Goal: Task Accomplishment & Management: Manage account settings

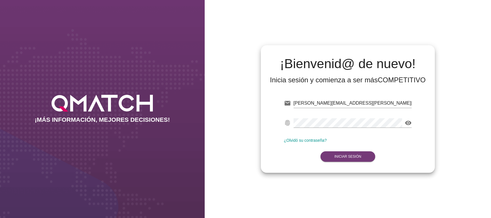
click at [363, 154] on button "Iniciar Sesión" at bounding box center [347, 156] width 55 height 10
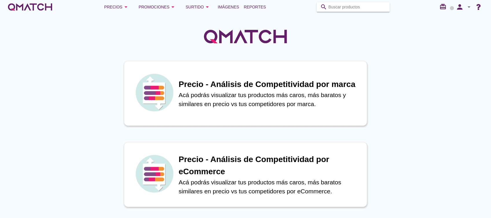
click at [357, 4] on input "Buscar productos" at bounding box center [357, 6] width 58 height 9
paste input "AVENA QUAKER INSTANTANEA 700G"
type input "AVENA QUAKER INSTANTANEA 700G"
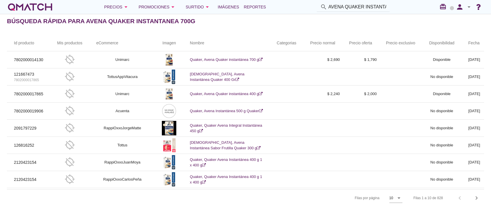
click at [363, 6] on input "AVENA QUAKER INSTANTANEA 700G" at bounding box center [357, 6] width 58 height 9
paste input "AVENA QUAKER TRADICIONAL 700G"
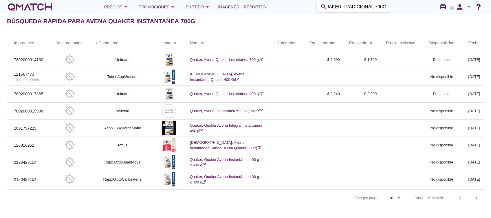
type input "AVENA QUAKER TRADICIONAL 700G"
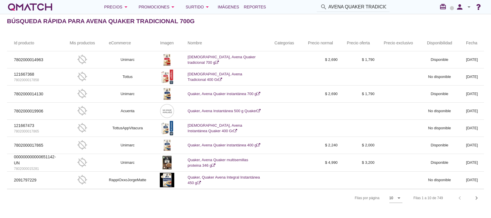
click at [469, 9] on icon "arrow_drop_down" at bounding box center [468, 6] width 7 height 7
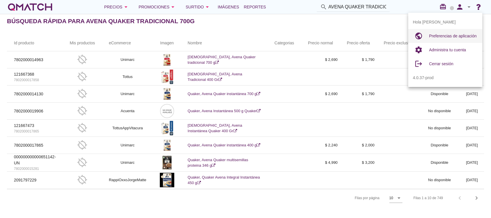
click at [445, 34] on span "Preferencias de aplicación" at bounding box center [452, 36] width 47 height 5
radio input "true"
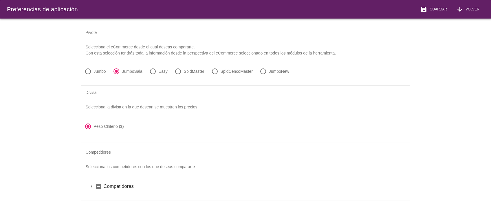
click at [92, 188] on icon "arrow_drop_down" at bounding box center [91, 186] width 7 height 7
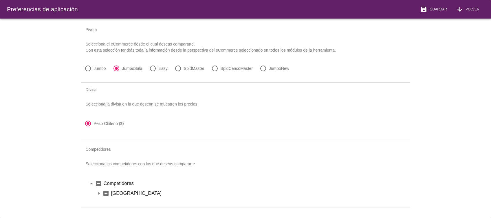
scroll to position [9, 0]
click at [102, 190] on icon "indeterminate_check_box" at bounding box center [105, 193] width 7 height 7
click at [92, 180] on icon "arrow_drop_down" at bounding box center [91, 183] width 7 height 7
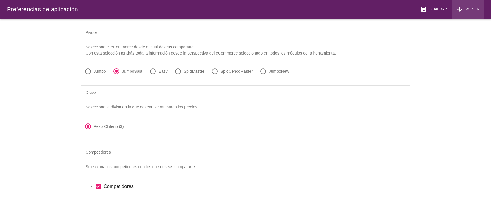
click at [462, 12] on icon "arrow_downward" at bounding box center [459, 9] width 7 height 7
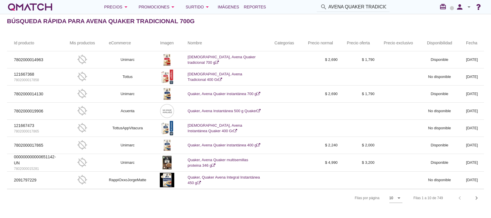
click at [469, 8] on icon "arrow_drop_down" at bounding box center [468, 6] width 7 height 7
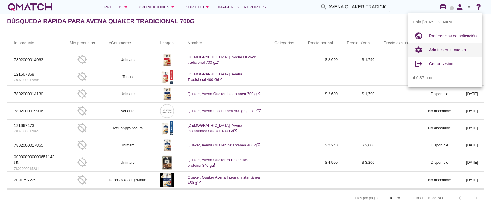
click at [437, 52] on span "Administra tu cuenta" at bounding box center [447, 49] width 37 height 5
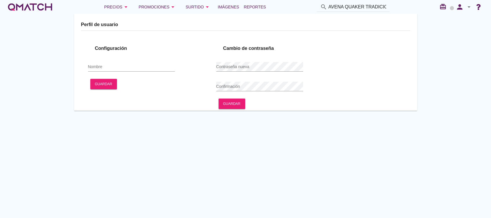
click at [466, 5] on icon "arrow_drop_down" at bounding box center [468, 6] width 7 height 7
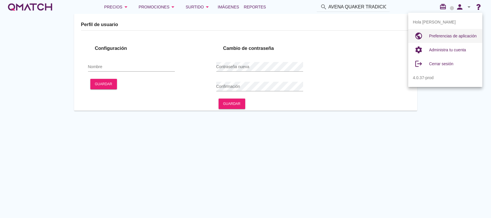
type input "Catalina Pavez"
click at [447, 36] on span "Preferencias de aplicación" at bounding box center [452, 36] width 47 height 5
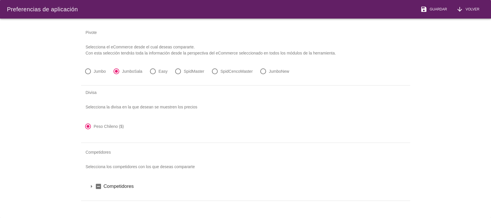
click at [91, 185] on icon "arrow_drop_down" at bounding box center [91, 186] width 7 height 7
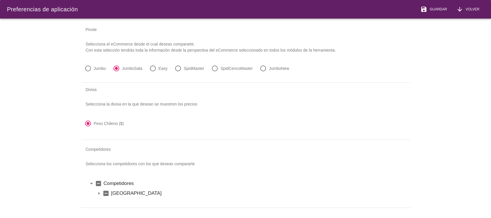
click at [98, 190] on icon "arrow_drop_down" at bounding box center [99, 193] width 7 height 7
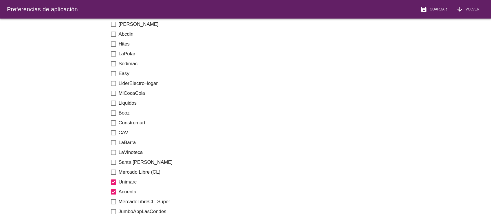
scroll to position [163, 0]
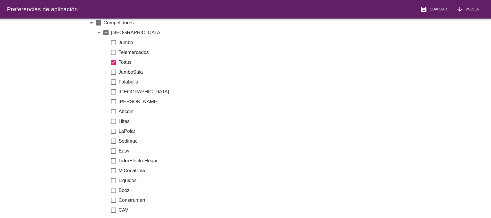
click at [113, 62] on icon "check_box" at bounding box center [113, 62] width 7 height 7
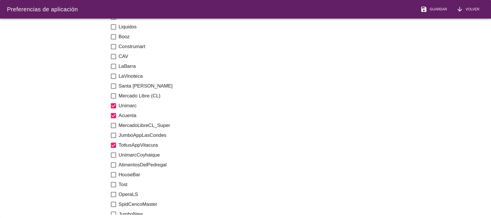
scroll to position [356, 0]
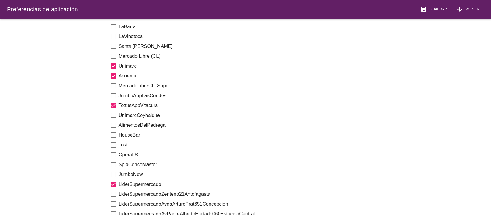
click at [113, 66] on icon "check_box" at bounding box center [113, 66] width 7 height 7
click at [114, 77] on icon "check_box" at bounding box center [113, 75] width 7 height 7
click at [113, 103] on icon "check_box" at bounding box center [113, 105] width 7 height 7
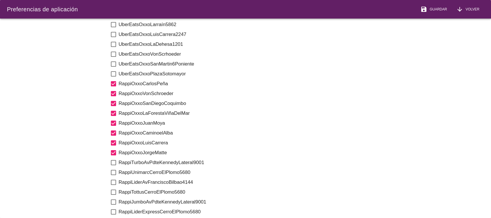
scroll to position [665, 0]
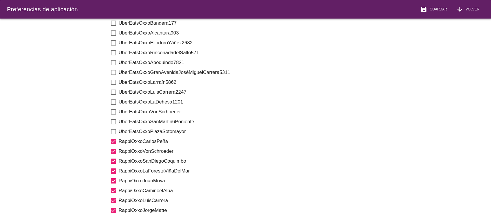
click at [114, 138] on icon "check_box" at bounding box center [113, 141] width 7 height 7
click at [114, 148] on icon "check_box" at bounding box center [113, 151] width 7 height 7
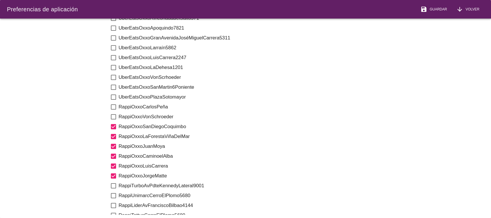
scroll to position [742, 0]
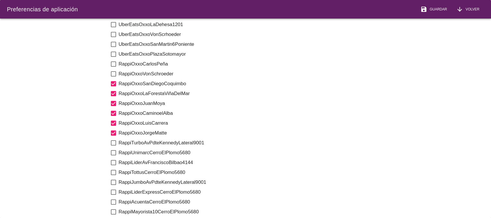
click at [113, 84] on icon "check_box" at bounding box center [113, 83] width 7 height 7
click at [113, 92] on icon "check_box" at bounding box center [113, 93] width 7 height 7
click at [113, 103] on icon "check_box" at bounding box center [113, 103] width 7 height 7
click at [113, 110] on icon "check_box" at bounding box center [113, 113] width 7 height 7
click at [113, 123] on icon "check_box" at bounding box center [113, 123] width 7 height 7
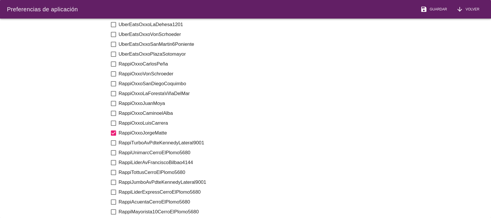
click at [113, 130] on icon "check_box" at bounding box center [113, 132] width 7 height 7
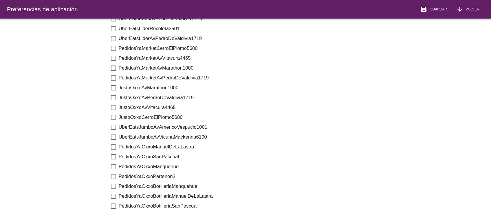
scroll to position [1455, 0]
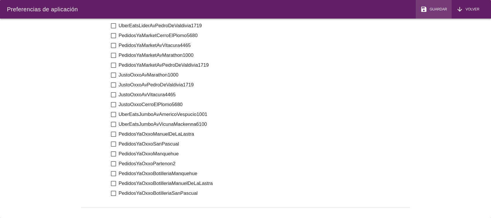
click at [435, 8] on span "Guardar" at bounding box center [437, 9] width 20 height 5
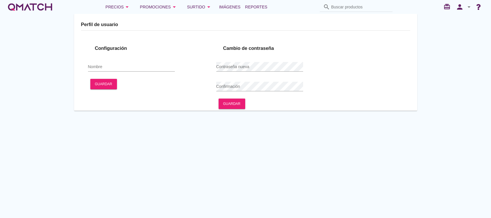
type input "[PERSON_NAME]"
click at [348, 4] on input "Buscar productos" at bounding box center [360, 6] width 58 height 9
paste input "AVENA QUAKER TRADICIONAL 700G"
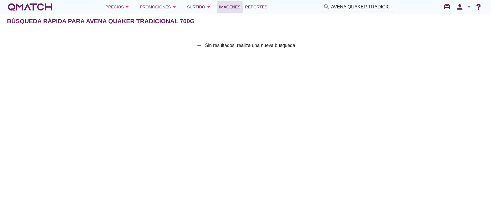
drag, startPoint x: 347, startPoint y: 5, endPoint x: 221, endPoint y: 3, distance: 126.5
click at [221, 3] on div "Precios arrow_drop_down Promociones arrow_drop_down Surtido arrow_drop_down Imá…" at bounding box center [245, 7] width 477 height 12
drag, startPoint x: 350, startPoint y: 5, endPoint x: 464, endPoint y: 14, distance: 114.4
click at [464, 14] on div "Precios arrow_drop_down Promociones arrow_drop_down Surtido arrow_drop_down Imá…" at bounding box center [245, 7] width 491 height 14
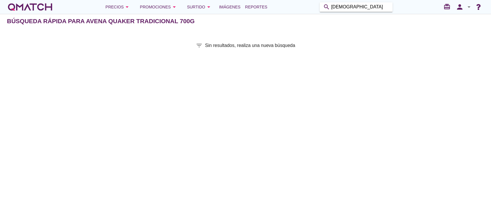
scroll to position [0, 0]
drag, startPoint x: 366, startPoint y: 5, endPoint x: 344, endPoint y: 7, distance: 21.8
click at [344, 7] on input "avena QUAKER" at bounding box center [360, 6] width 58 height 9
type input "avena"
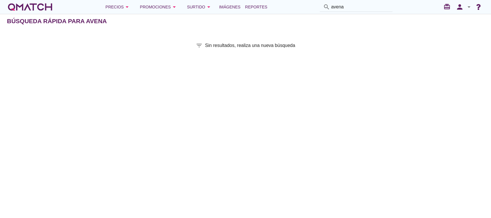
drag, startPoint x: 345, startPoint y: 7, endPoint x: 234, endPoint y: 0, distance: 111.1
click at [234, 0] on div "Precios arrow_drop_down Promociones arrow_drop_down Surtido arrow_drop_down Imá…" at bounding box center [245, 7] width 491 height 14
click at [465, 6] on icon "arrow_drop_down" at bounding box center [468, 6] width 7 height 7
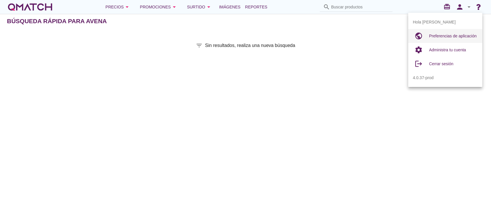
click at [427, 37] on div "public" at bounding box center [421, 36] width 16 height 12
radio input "true"
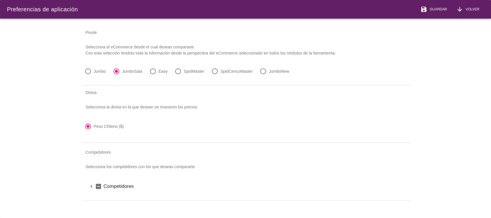
click at [92, 186] on icon "arrow_drop_down" at bounding box center [91, 186] width 7 height 7
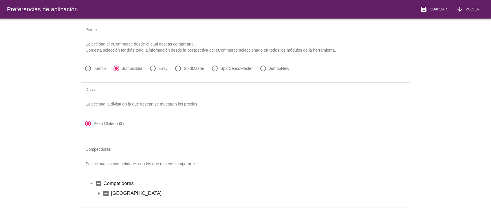
click at [99, 190] on icon "arrow_drop_down" at bounding box center [99, 193] width 7 height 7
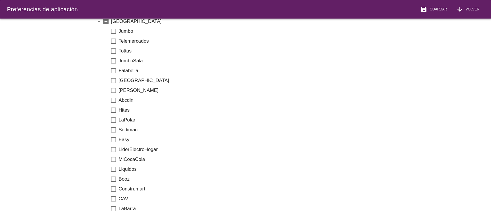
scroll to position [163, 0]
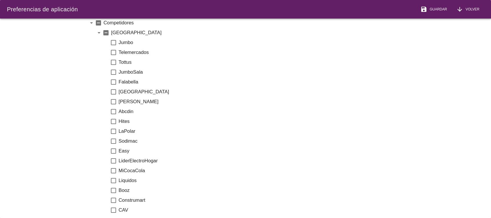
click at [115, 61] on icon "check_box_outline_blank" at bounding box center [113, 62] width 7 height 7
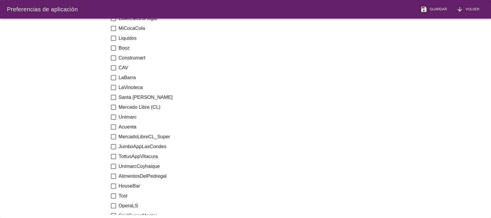
scroll to position [317, 0]
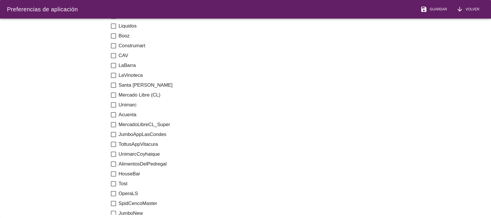
click at [114, 104] on icon "check_box_outline_blank" at bounding box center [113, 104] width 7 height 7
click at [441, 8] on span "Guardar" at bounding box center [437, 9] width 20 height 5
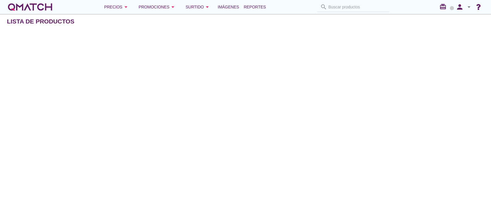
drag, startPoint x: 431, startPoint y: 49, endPoint x: 426, endPoint y: 41, distance: 9.6
click at [429, 46] on div "Lista de productos filter_list Sin resultados, realiza una nueva búsqueda Id pr…" at bounding box center [245, 116] width 491 height 204
click at [375, 7] on div "search Buscar productos" at bounding box center [353, 7] width 78 height 10
click at [349, 6] on div "search Buscar productos" at bounding box center [353, 7] width 78 height 10
click at [339, 7] on input "Buscar productos" at bounding box center [357, 6] width 58 height 9
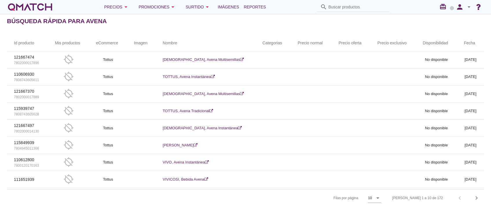
click at [339, 7] on input "Buscar productos" at bounding box center [357, 6] width 58 height 9
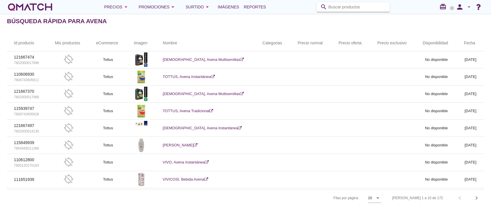
paste input "AVENA QUAKER"
type input "AVENA QUAKER"
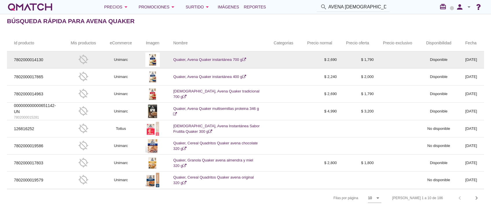
click at [185, 60] on link "Quaker, Avena Quaker instantánea 700 g" at bounding box center [209, 59] width 73 height 4
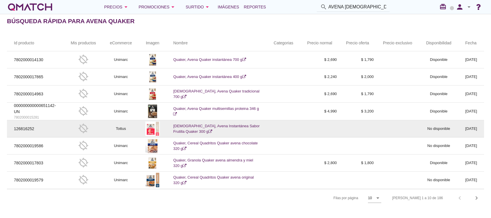
scroll to position [33, 0]
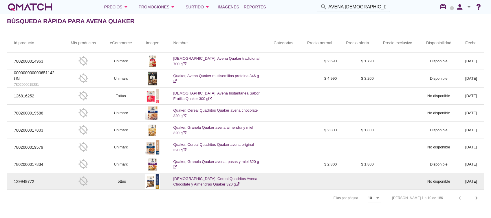
click at [199, 177] on link "QUAKER, Cereal Quadritos Avena Chocolate y Almendras Quaker 320 g" at bounding box center [215, 181] width 84 height 10
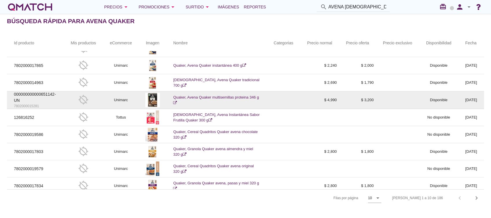
scroll to position [0, 0]
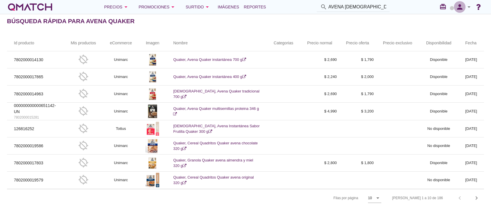
click at [465, 8] on icon "person" at bounding box center [460, 7] width 12 height 8
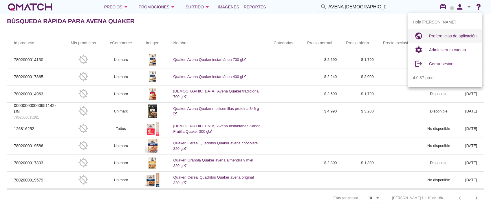
click at [455, 38] on span "Preferencias de aplicación" at bounding box center [452, 36] width 47 height 5
radio input "true"
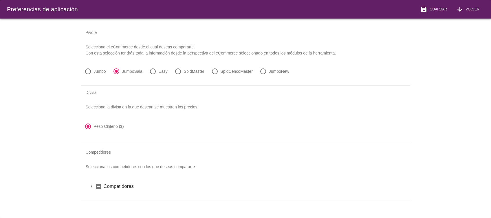
click at [90, 186] on icon "arrow_drop_down" at bounding box center [91, 186] width 7 height 7
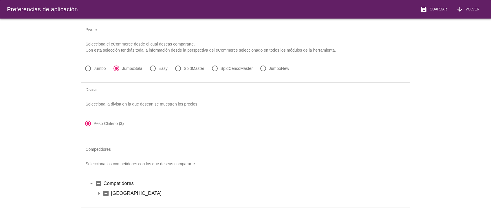
click at [100, 190] on icon "arrow_drop_down" at bounding box center [99, 193] width 7 height 7
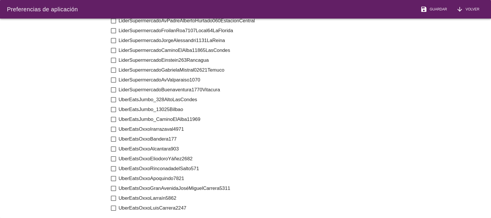
scroll to position [433, 0]
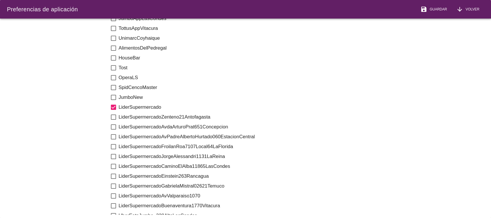
click at [112, 146] on icon "check_box_outline_blank" at bounding box center [113, 146] width 7 height 7
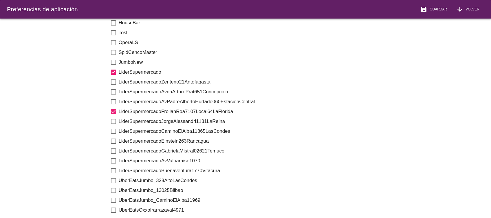
scroll to position [511, 0]
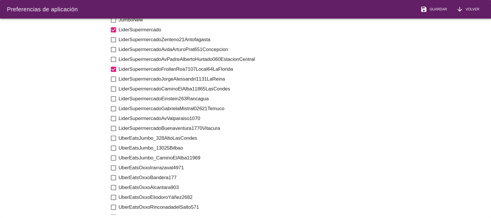
click at [113, 148] on icon "check_box_outline_blank" at bounding box center [113, 147] width 7 height 7
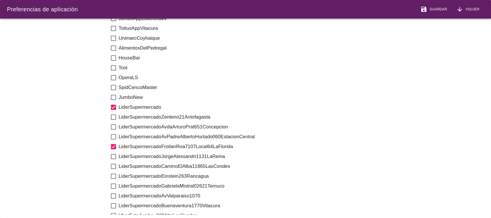
scroll to position [472, 0]
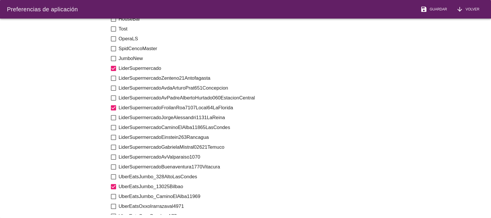
click at [113, 154] on icon "check_box_outline_blank" at bounding box center [113, 156] width 7 height 7
click at [433, 9] on span "Guardar" at bounding box center [437, 9] width 20 height 5
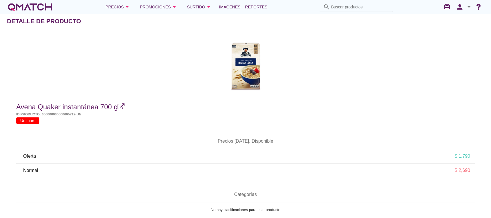
scroll to position [289222, 289099]
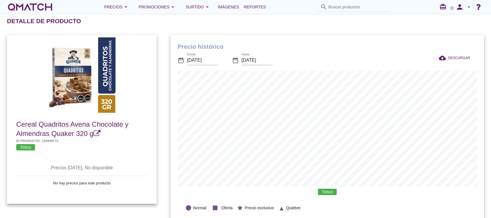
scroll to position [190, 313]
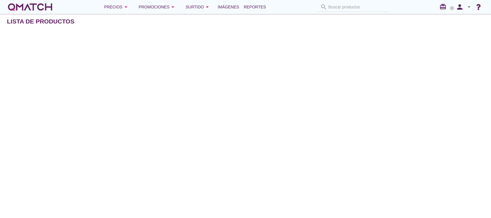
click at [361, 7] on div "search Buscar productos" at bounding box center [353, 7] width 78 height 10
click at [341, 8] on div "search Buscar productos" at bounding box center [353, 7] width 78 height 10
